Goal: Answer question/provide support

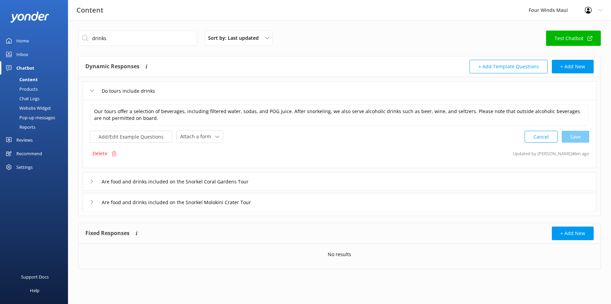
click at [25, 53] on div "Inbox" at bounding box center [22, 55] width 12 height 14
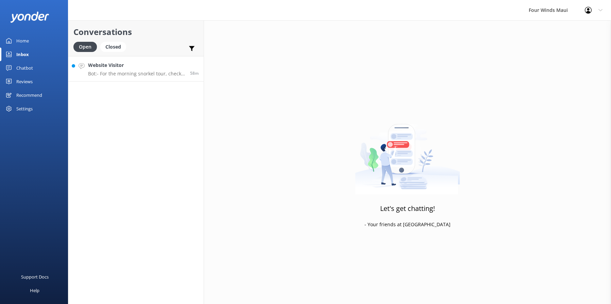
click at [129, 74] on p "Bot: - For the morning snorkel tour, check-in is at 7:00 am, and the boat depar…" at bounding box center [136, 74] width 97 height 6
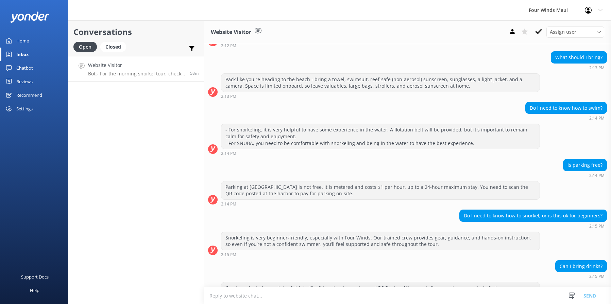
scroll to position [815, 0]
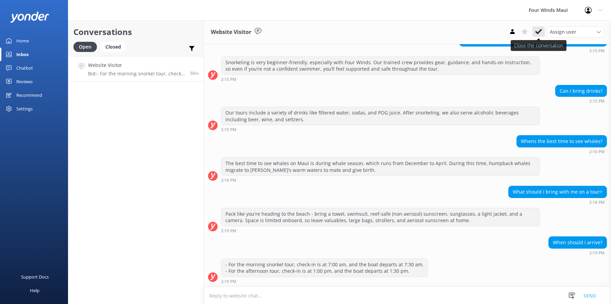
click at [538, 31] on icon at bounding box center [538, 31] width 7 height 7
